Goal: Information Seeking & Learning: Learn about a topic

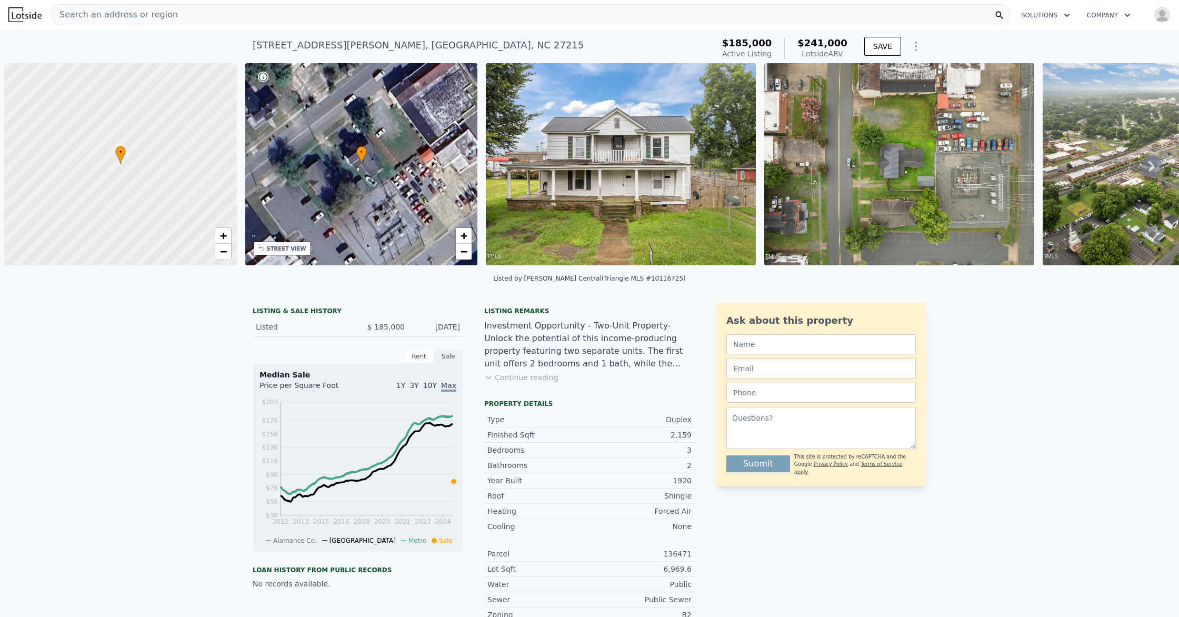
scroll to position [0, 4]
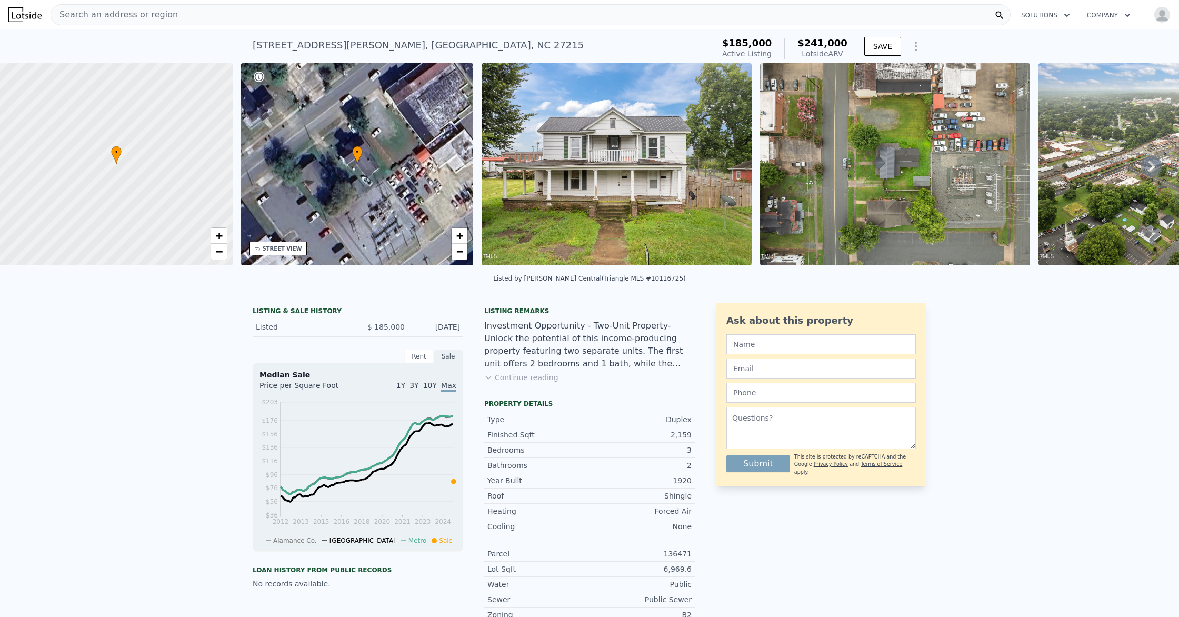
click at [87, 14] on span "Search an address or region" at bounding box center [114, 14] width 127 height 13
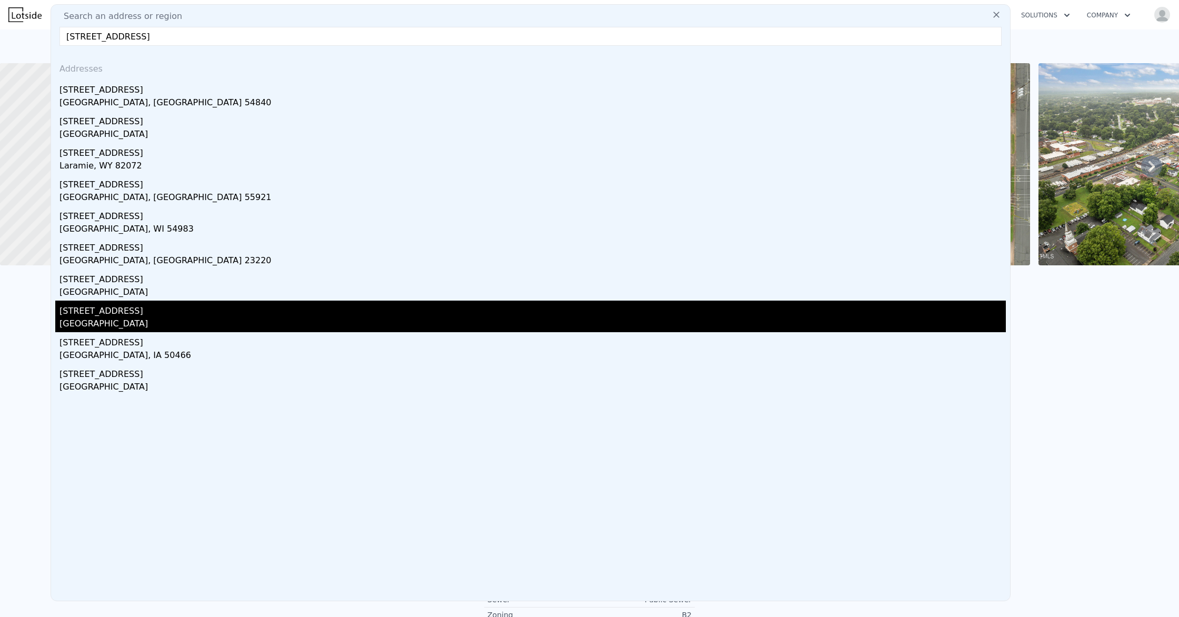
type input "[STREET_ADDRESS]"
click at [72, 321] on div "[GEOGRAPHIC_DATA]" at bounding box center [533, 325] width 947 height 15
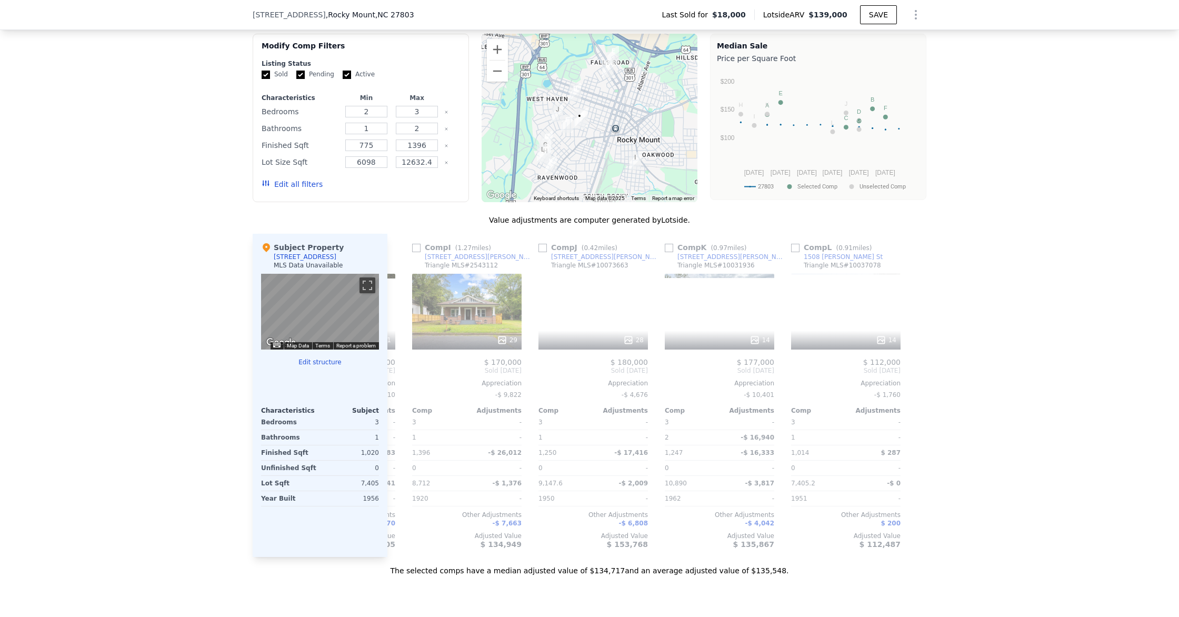
scroll to position [0, 1003]
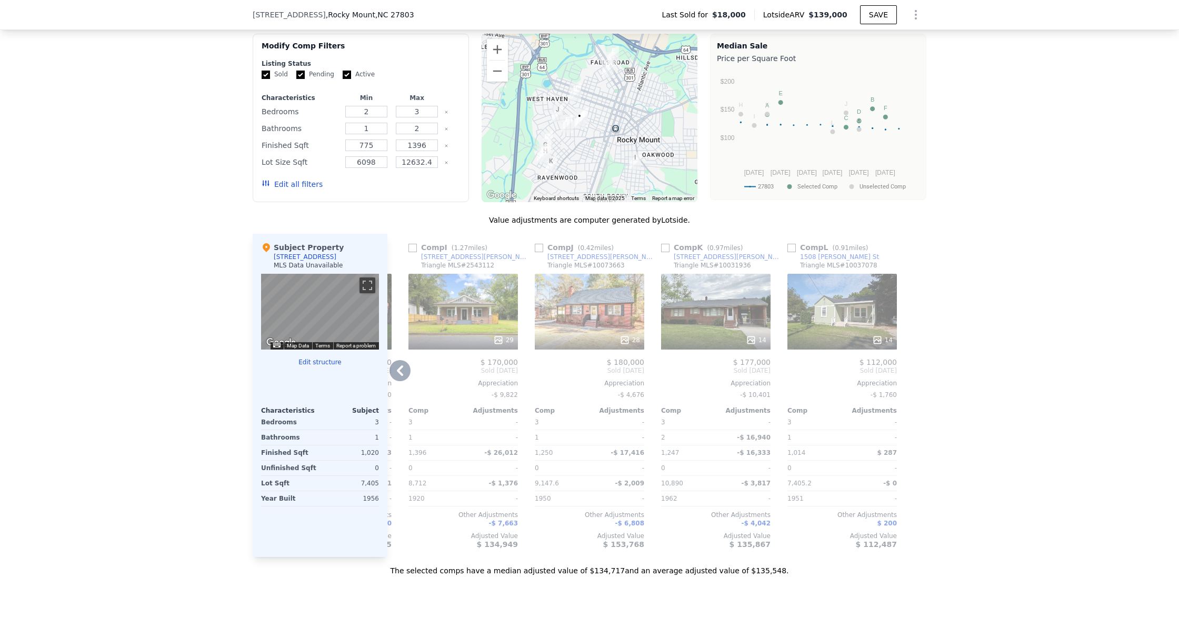
click at [883, 334] on div at bounding box center [843, 340] width 110 height 19
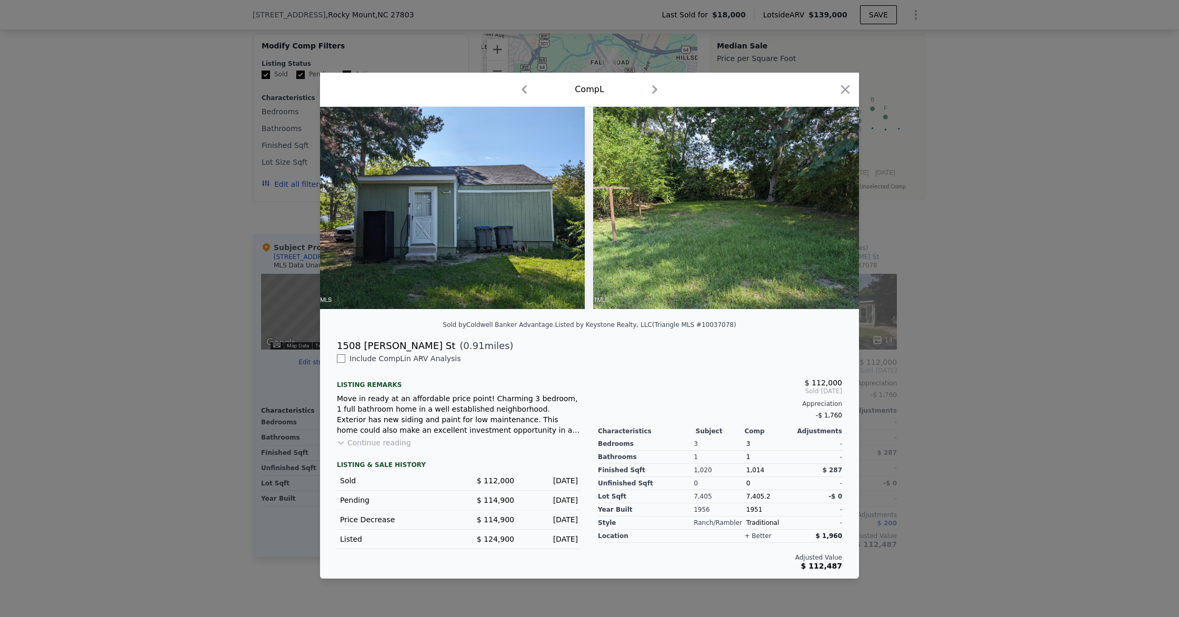
scroll to position [0, 3342]
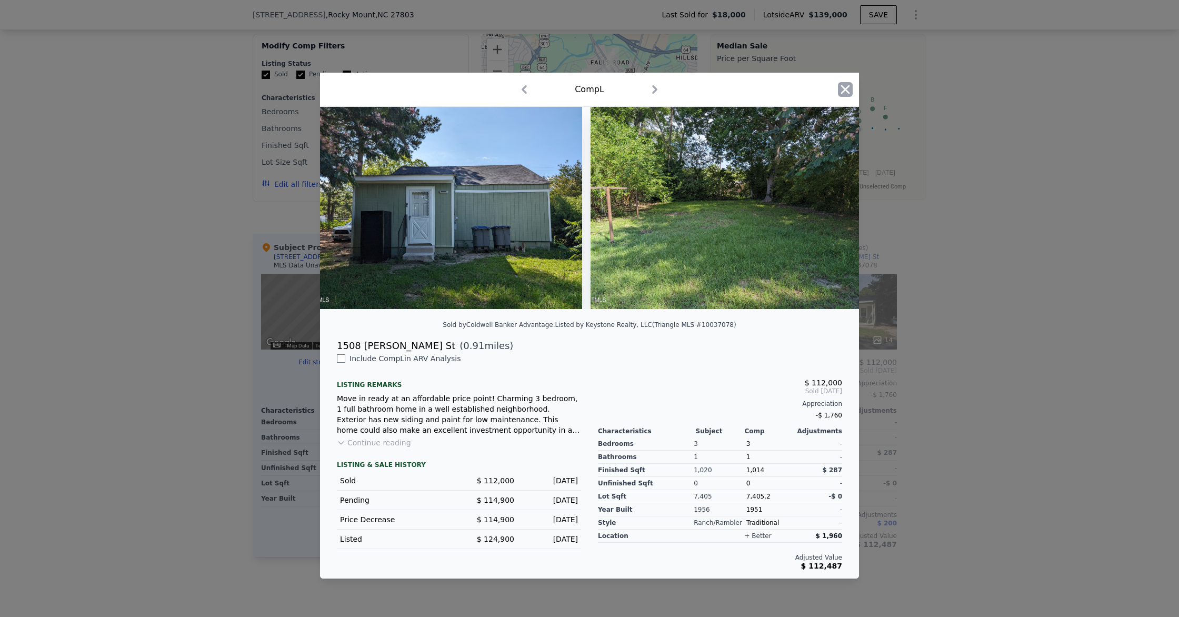
click at [844, 92] on icon "button" at bounding box center [845, 89] width 9 height 9
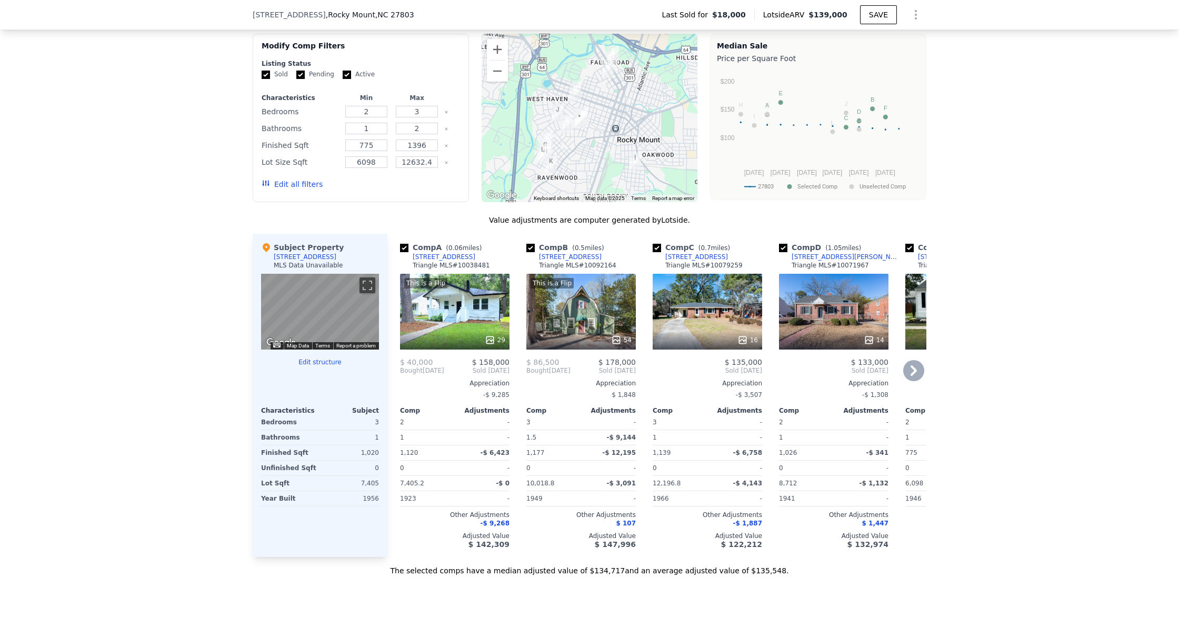
click at [493, 336] on icon at bounding box center [490, 340] width 11 height 11
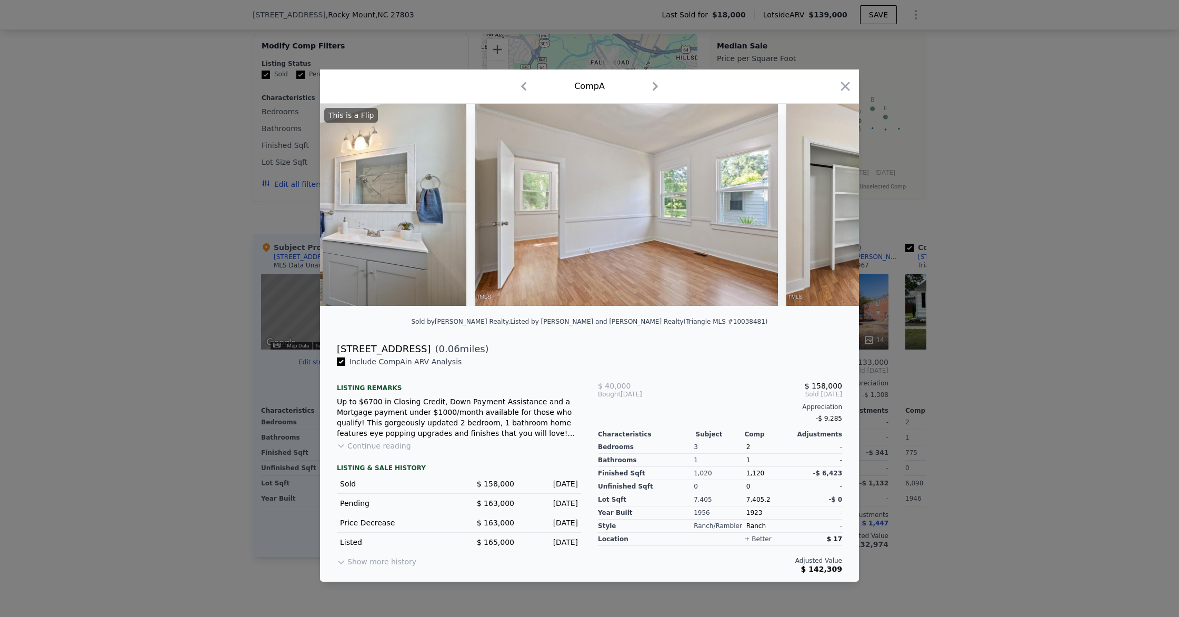
scroll to position [0, 5478]
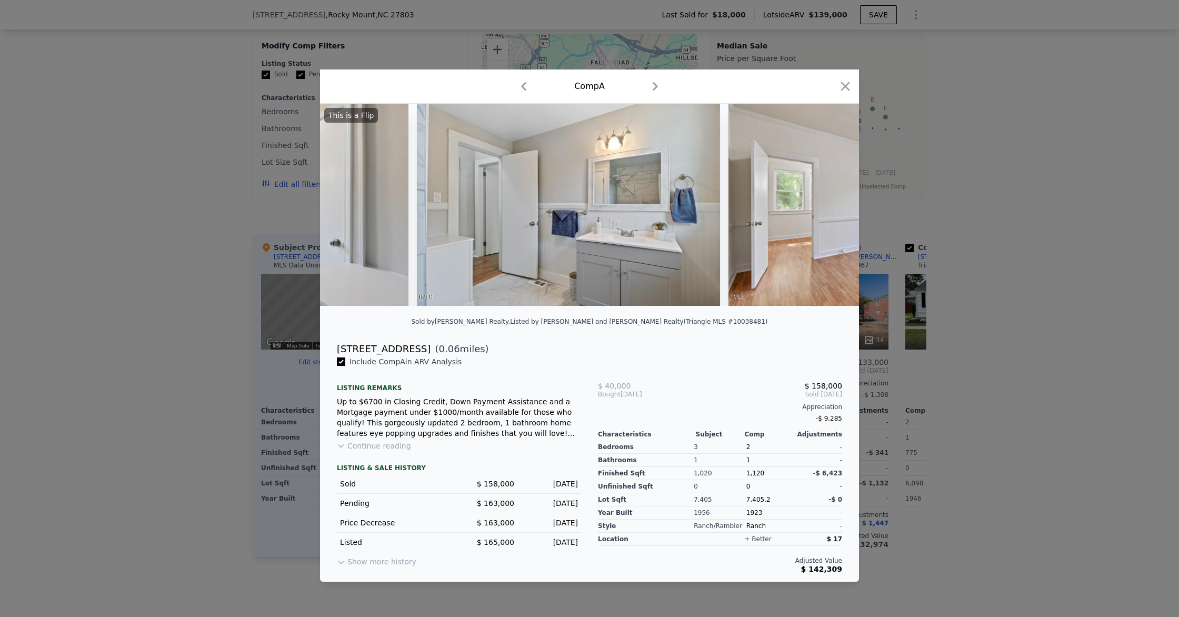
click at [837, 94] on div "Comp A" at bounding box center [590, 86] width 522 height 17
click at [849, 88] on icon "button" at bounding box center [845, 86] width 15 height 15
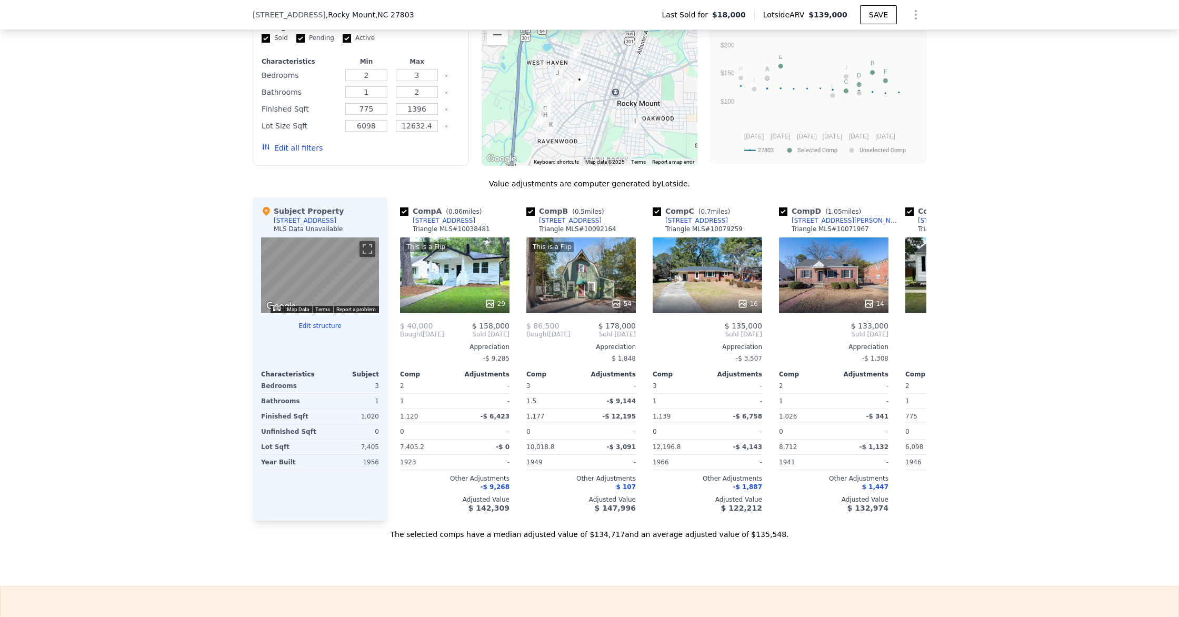
scroll to position [881, 0]
